Goal: Task Accomplishment & Management: Use online tool/utility

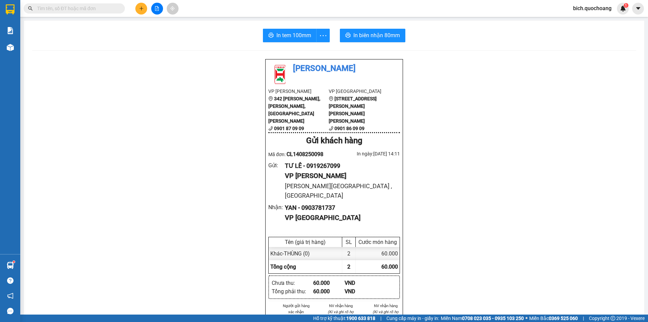
click at [77, 10] on input "text" at bounding box center [77, 8] width 80 height 7
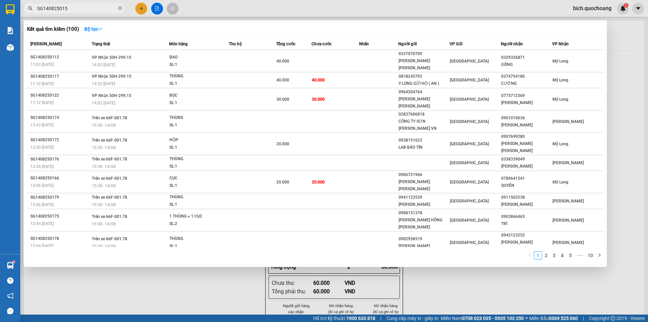
type input "SG1408250153"
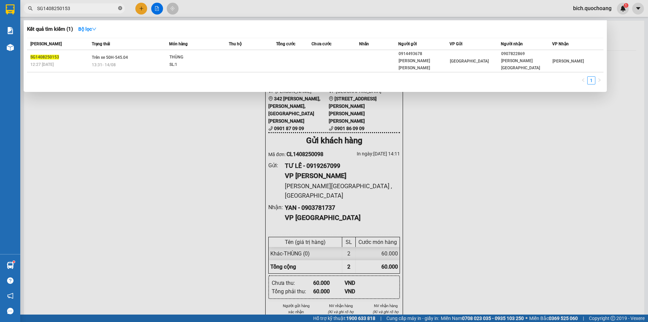
click at [119, 10] on icon "close-circle" at bounding box center [120, 8] width 4 height 4
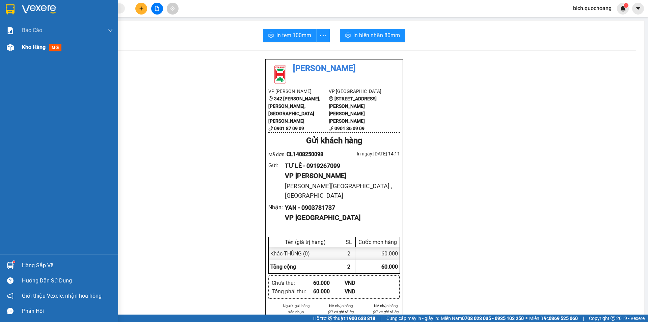
click at [27, 51] on div "Kho hàng mới" at bounding box center [43, 47] width 42 height 8
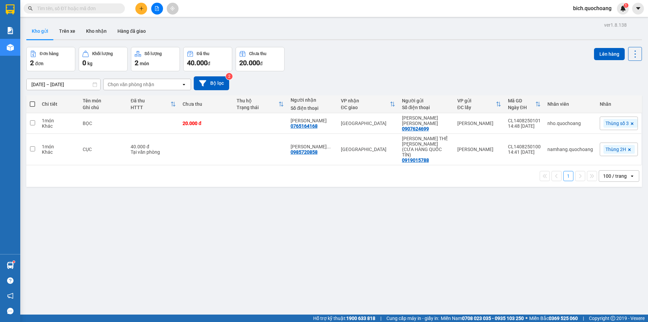
click at [99, 8] on input "text" at bounding box center [77, 8] width 80 height 7
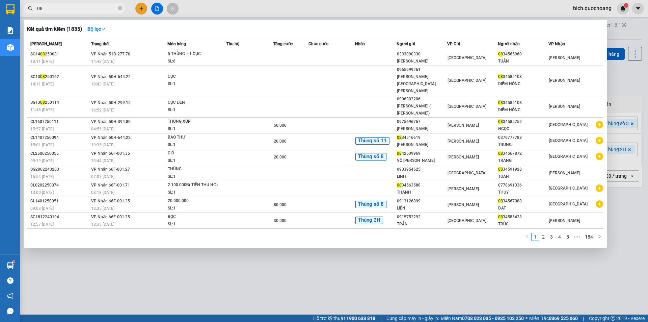
type input "0"
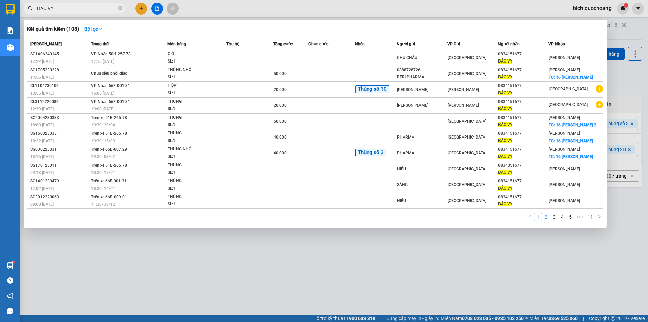
type input "BẢO VY"
click at [545, 220] on link "2" at bounding box center [545, 216] width 7 height 7
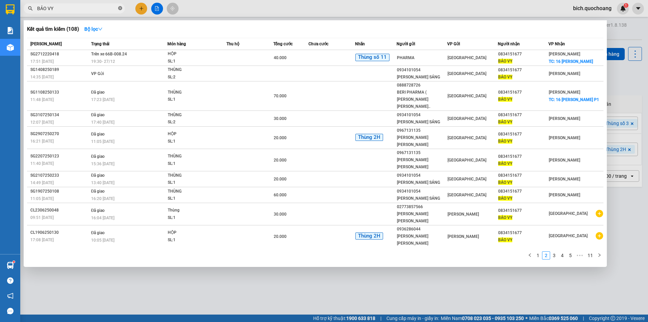
click at [118, 7] on icon "close-circle" at bounding box center [120, 8] width 4 height 4
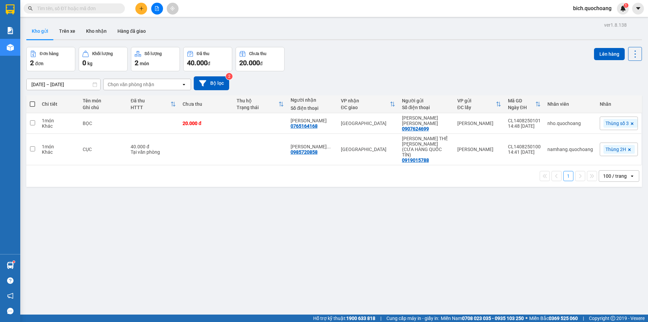
click at [95, 7] on input "text" at bounding box center [77, 8] width 80 height 7
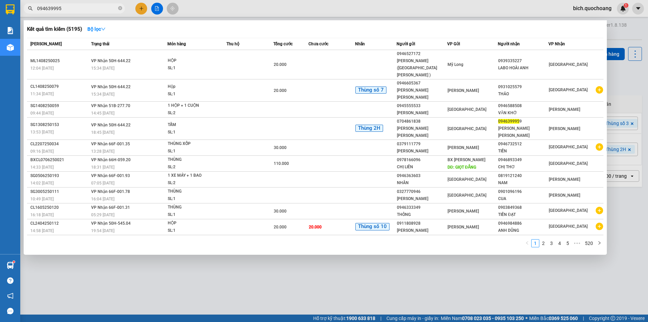
type input "0946399959"
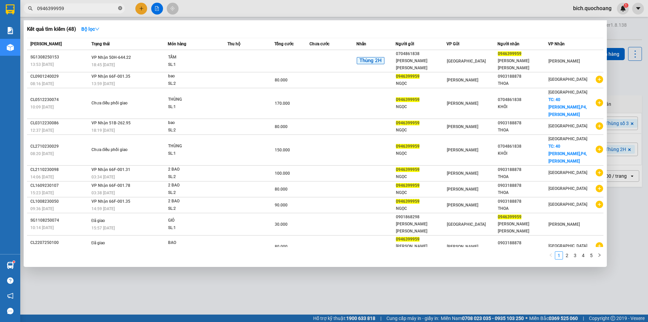
click at [121, 8] on icon "close-circle" at bounding box center [120, 8] width 4 height 4
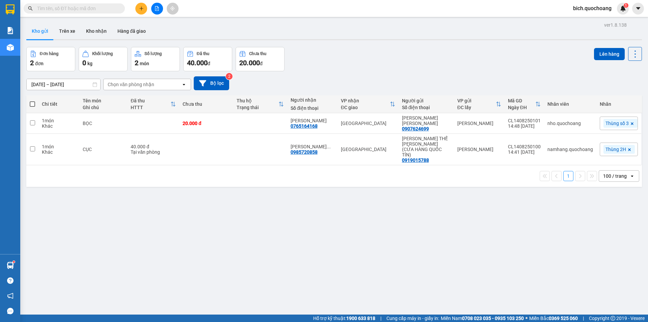
click at [95, 8] on input "text" at bounding box center [77, 8] width 80 height 7
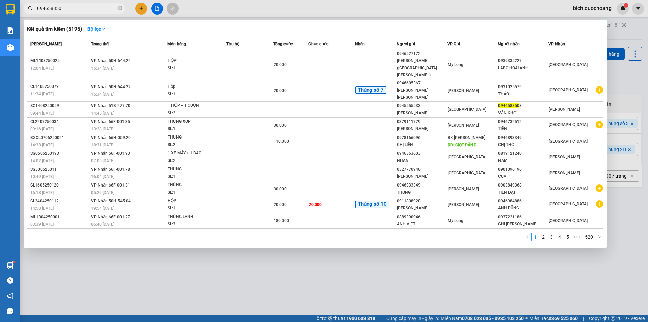
type input "0946588508"
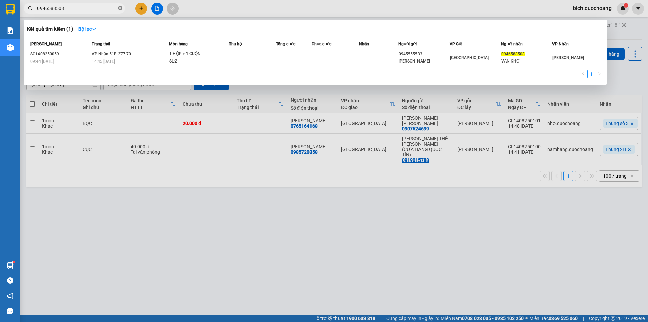
click at [118, 7] on icon "close-circle" at bounding box center [120, 8] width 4 height 4
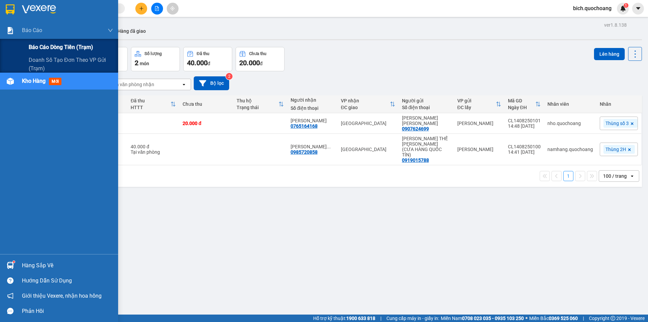
click at [33, 43] on div "Báo cáo dòng tiền (trạm)" at bounding box center [71, 47] width 84 height 17
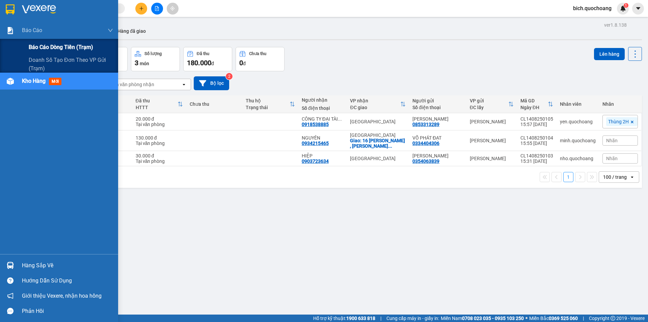
click at [39, 48] on span "Báo cáo dòng tiền (trạm)" at bounding box center [61, 47] width 64 height 8
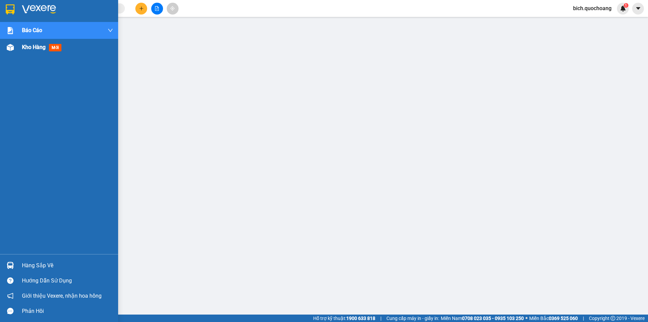
click at [28, 45] on span "Kho hàng" at bounding box center [34, 47] width 24 height 6
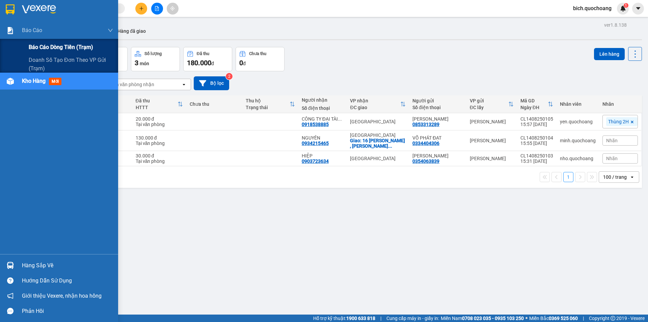
click at [40, 44] on span "Báo cáo dòng tiền (trạm)" at bounding box center [61, 47] width 64 height 8
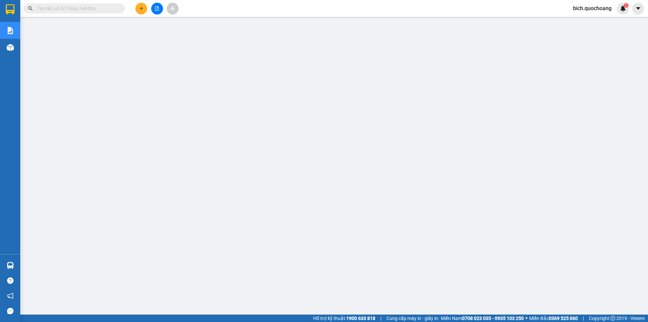
click at [590, 9] on span "bich.quochoang" at bounding box center [592, 8] width 49 height 8
click at [589, 19] on span "Đăng xuất" at bounding box center [594, 20] width 35 height 7
